Goal: Navigation & Orientation: Find specific page/section

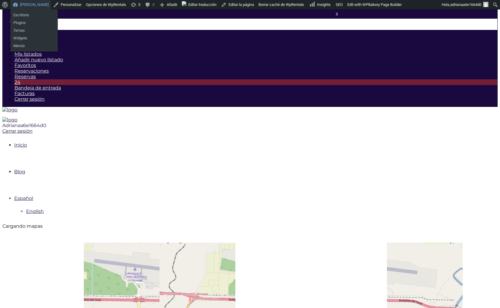
click at [31, 4] on link "[PERSON_NAME]" at bounding box center [30, 4] width 41 height 9
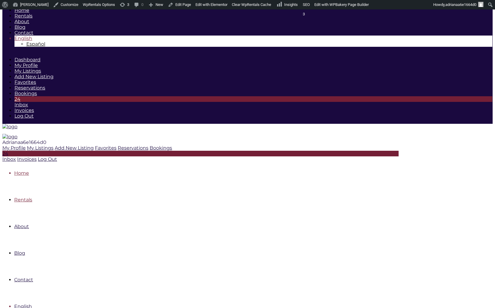
click at [32, 197] on link "Rentals" at bounding box center [23, 200] width 18 height 6
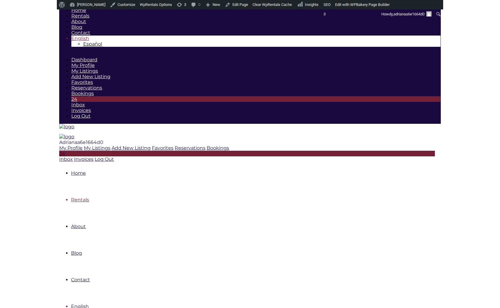
scroll to position [160, 0]
